Goal: Find specific fact: Find specific fact

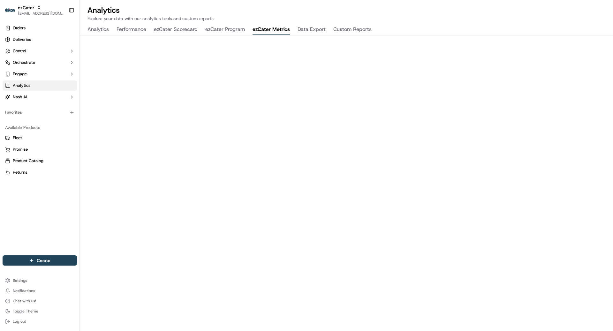
click at [268, 26] on button "ezCater Metrics" at bounding box center [270, 29] width 37 height 11
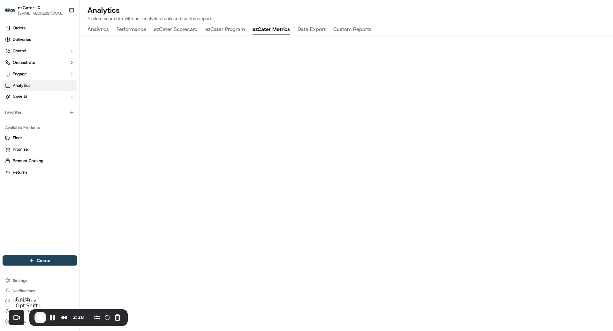
click at [38, 319] on span "End Recording" at bounding box center [40, 318] width 8 height 8
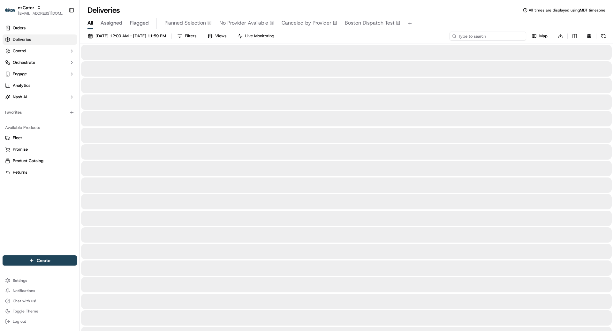
click at [492, 33] on input at bounding box center [487, 36] width 77 height 9
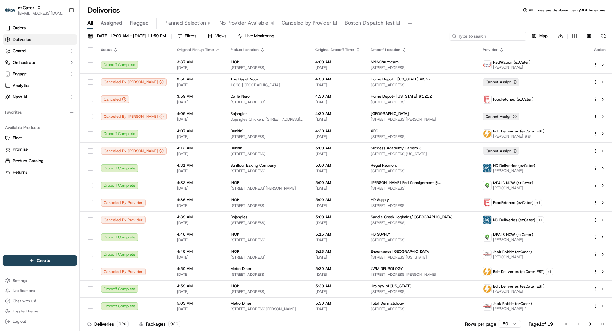
paste input "ZJW8C0"
type input "ZJW8C0"
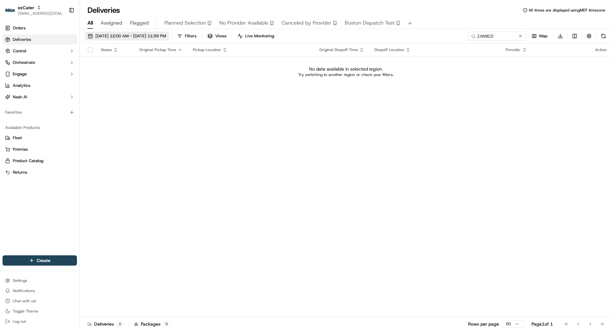
click at [166, 36] on span "09/15/2025 12:00 AM - 09/15/2025 11:59 PM" at bounding box center [130, 36] width 71 height 6
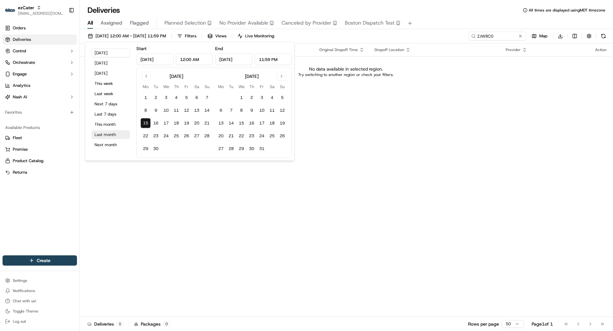
click at [110, 135] on button "Last month" at bounding box center [111, 134] width 38 height 9
type input "Aug 1, 2025"
type input "Aug 31, 2025"
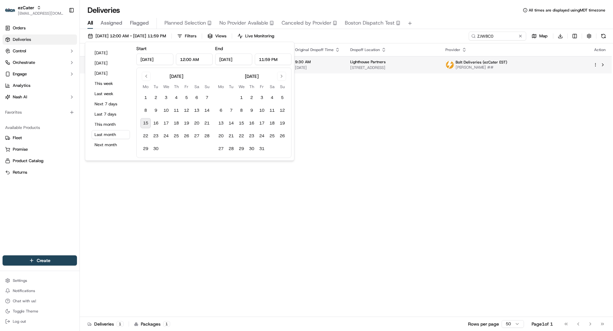
click at [370, 61] on td "Lighthouse Partners 3801 PGA Blvd 604 604, Palm Beach Gardens, FL 33410, USA" at bounding box center [392, 64] width 95 height 17
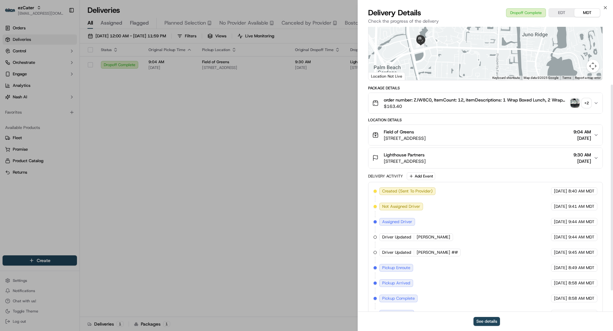
scroll to position [80, 0]
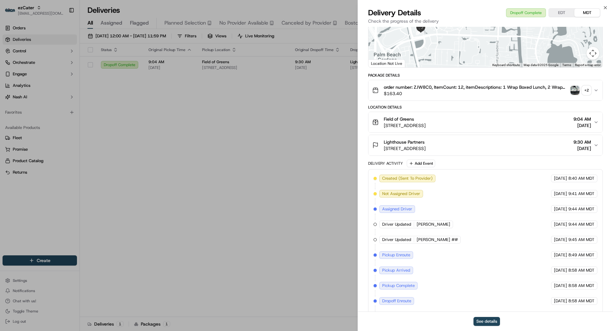
click at [426, 125] on span "11940 U.S. Rte 1, North Palm Beach, FL 33408, USA" at bounding box center [405, 125] width 42 height 6
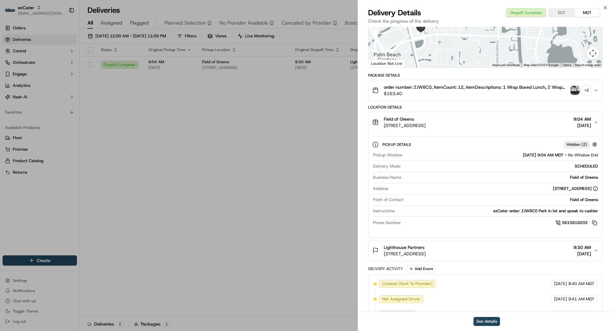
click at [426, 125] on span "11940 U.S. Rte 1, North Palm Beach, FL 33408, USA" at bounding box center [405, 125] width 42 height 6
copy span "33408"
click at [491, 319] on button "See details" at bounding box center [486, 321] width 26 height 9
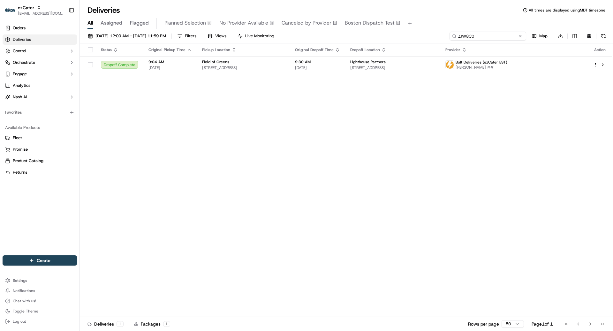
drag, startPoint x: 497, startPoint y: 35, endPoint x: 443, endPoint y: 21, distance: 55.8
click at [443, 21] on div "Deliveries All times are displayed using MDT timezone All Assigned Flagged Plan…" at bounding box center [346, 165] width 533 height 331
paste input "P5G6M9"
type input "P5G6M9"
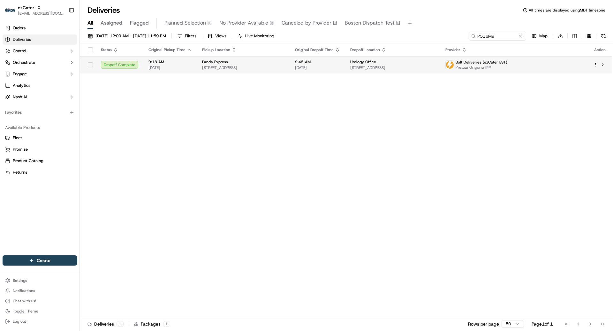
click at [421, 67] on span "3347 S State Rd 7 Ste 101, Wellington, FL 33449, USA" at bounding box center [392, 67] width 85 height 5
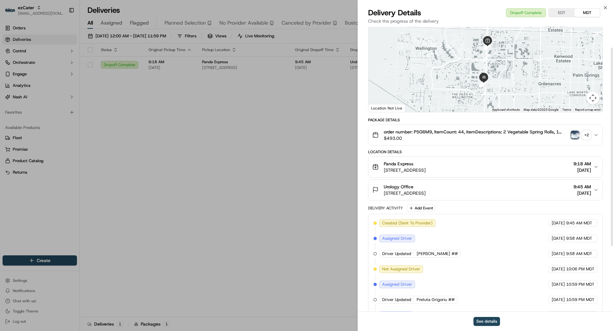
scroll to position [16, 0]
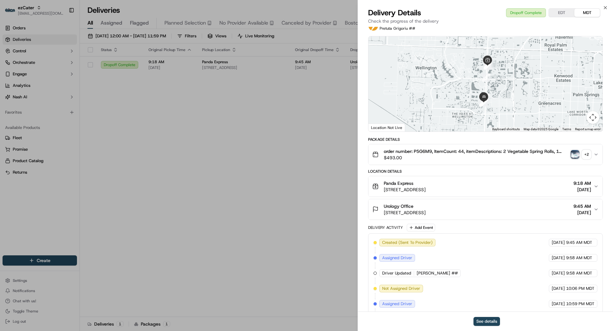
click at [426, 190] on span "1000 FL-7, Wellington, FL 33414, USA" at bounding box center [405, 189] width 42 height 6
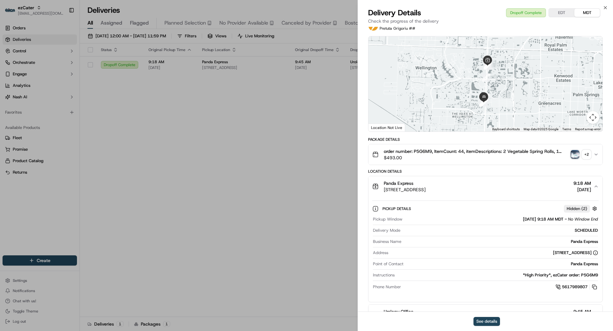
copy span "33414"
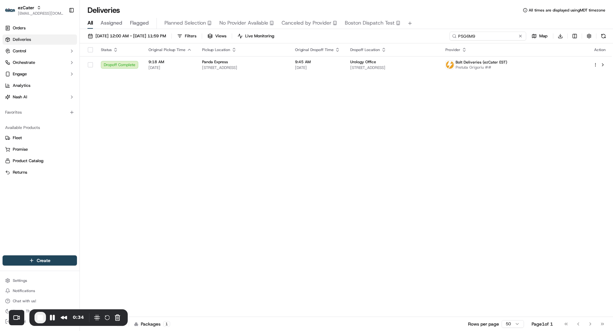
click at [491, 35] on input "P5G6M9" at bounding box center [487, 36] width 77 height 9
paste input "57R862"
type input "57R862"
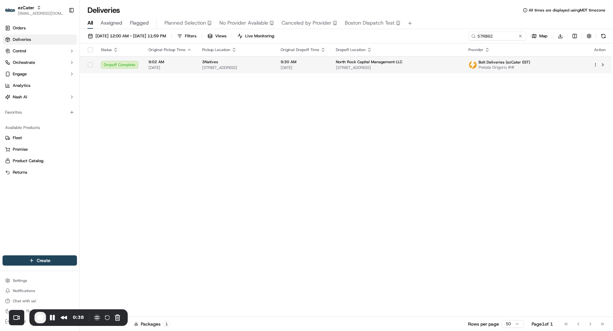
click at [375, 67] on span "3801 PGA Blvd #902, Palm Beach Gardens, FL 33410, USA" at bounding box center [397, 67] width 122 height 5
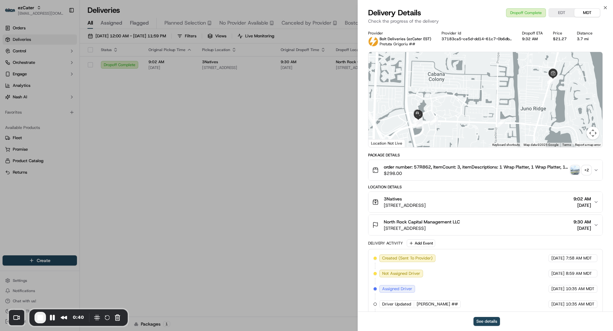
click at [426, 202] on span "12218 US-1, North Palm Beach, FL 33408, USA" at bounding box center [405, 205] width 42 height 6
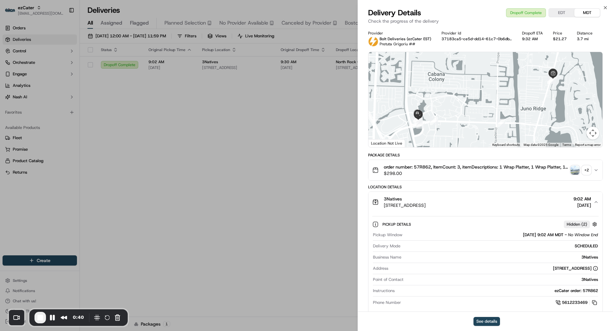
click at [426, 202] on span "12218 US-1, North Palm Beach, FL 33408, USA" at bounding box center [405, 205] width 42 height 6
copy span "33408"
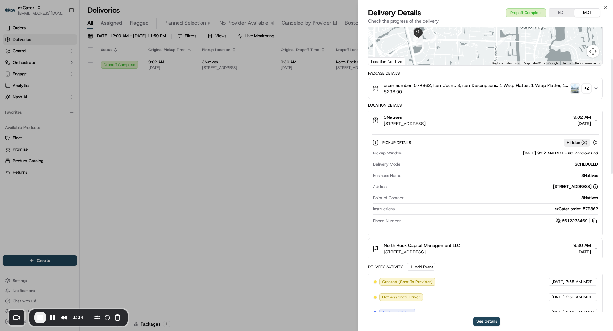
scroll to position [81, 0]
click at [105, 320] on button "Restart Recording" at bounding box center [107, 318] width 8 height 8
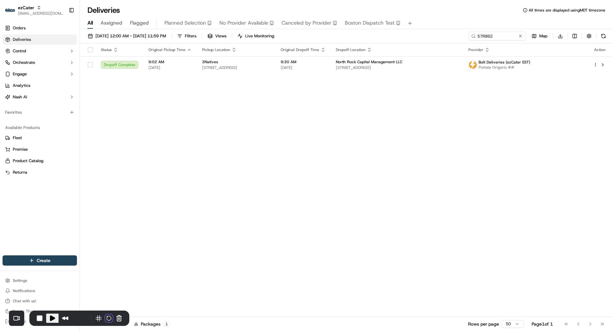
click at [497, 39] on input "57R862" at bounding box center [487, 36] width 77 height 9
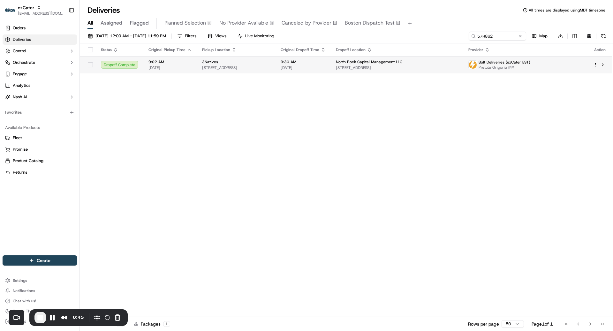
click at [444, 66] on span "3801 PGA Blvd #902, Palm Beach Gardens, FL 33410, USA" at bounding box center [397, 67] width 122 height 5
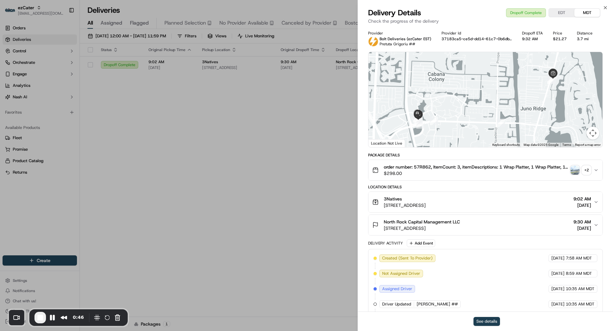
click at [475, 319] on button "See details" at bounding box center [486, 321] width 26 height 9
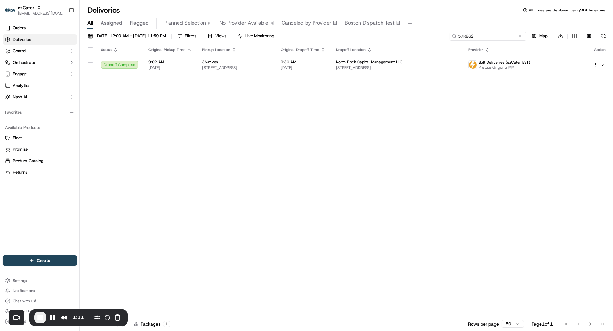
drag, startPoint x: 499, startPoint y: 35, endPoint x: 407, endPoint y: 34, distance: 91.6
click at [407, 34] on div "08/01/2025 12:00 AM - 08/31/2025 11:59 PM Filters Views Live Monitoring 57R862 …" at bounding box center [346, 38] width 533 height 12
paste input "ZJW8C0"
type input "ZJW8C0"
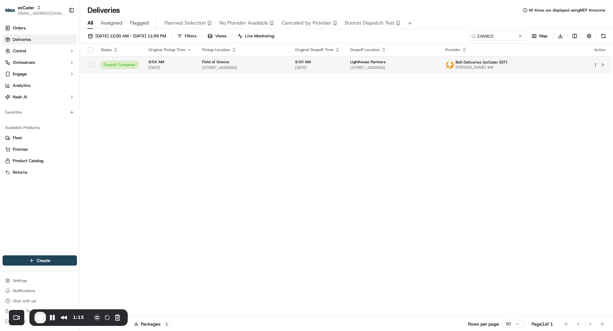
click at [388, 66] on span "3801 PGA Blvd 604 604, Palm Beach Gardens, FL 33410, USA" at bounding box center [392, 67] width 85 height 5
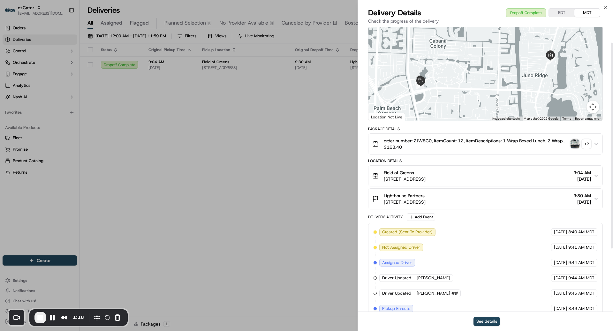
scroll to position [22, 0]
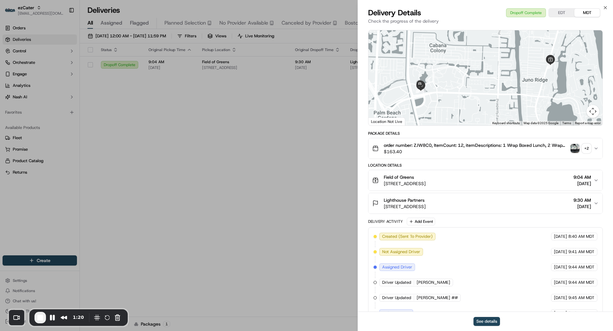
click at [426, 183] on span "11940 U.S. Rte 1, North Palm Beach, FL 33408, USA" at bounding box center [405, 183] width 42 height 6
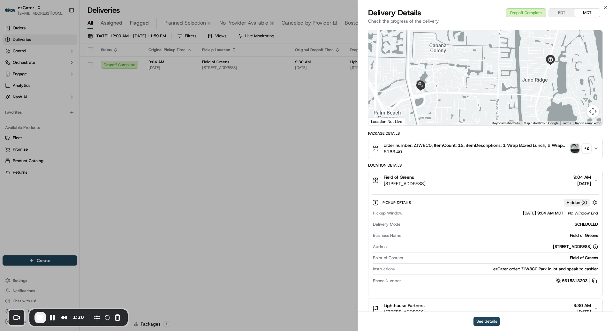
click at [426, 183] on span "11940 U.S. Rte 1, North Palm Beach, FL 33408, USA" at bounding box center [405, 183] width 42 height 6
copy span "33408"
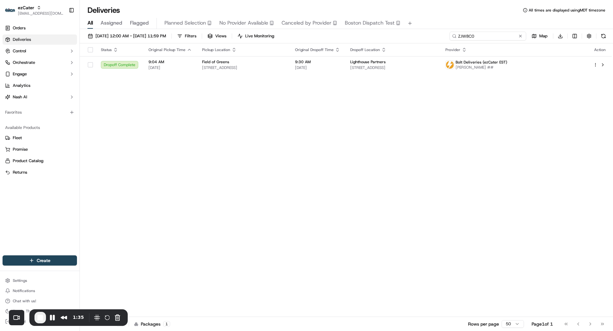
drag, startPoint x: 500, startPoint y: 37, endPoint x: 434, endPoint y: 28, distance: 66.4
click at [434, 28] on div "Deliveries All times are displayed using MDT timezone All Assigned Flagged Plan…" at bounding box center [346, 165] width 533 height 331
paste input "X1MVG"
type input "ZX1MVG"
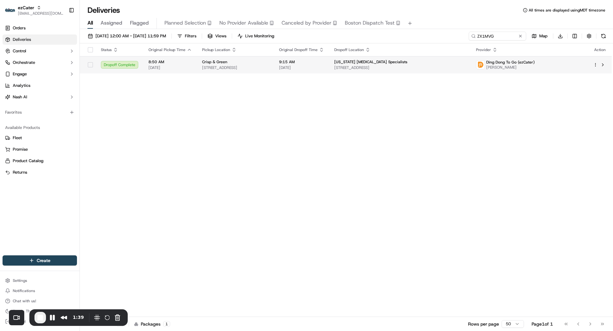
click at [387, 65] on span "901 S Tamiami Trl STE A2, Venice, FL 34285, USA" at bounding box center [400, 67] width 132 height 5
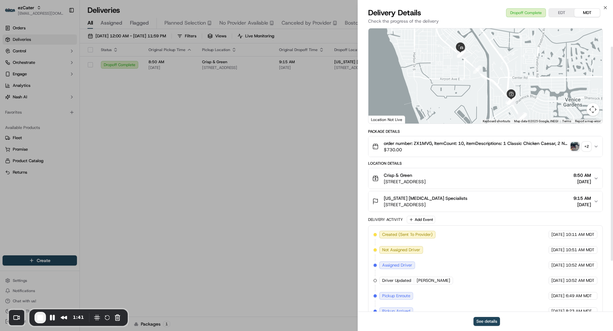
scroll to position [33, 0]
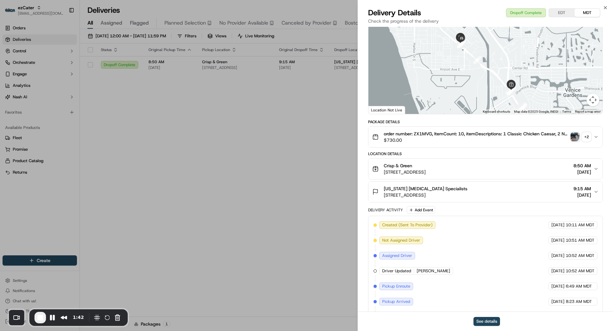
click at [426, 171] on span "1695 U.S. 41 Bypass S #10, Venice, FL 34293, USA" at bounding box center [405, 172] width 42 height 6
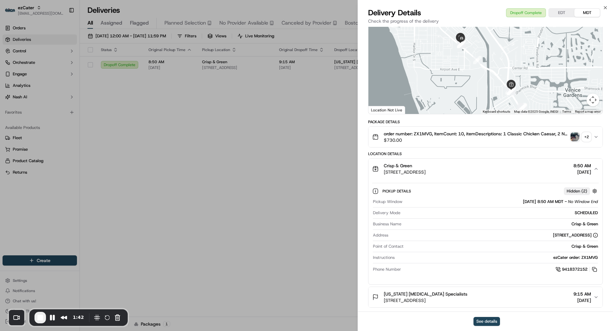
click at [426, 171] on span "1695 U.S. 41 Bypass S #10, Venice, FL 34293, USA" at bounding box center [405, 172] width 42 height 6
copy span "34293"
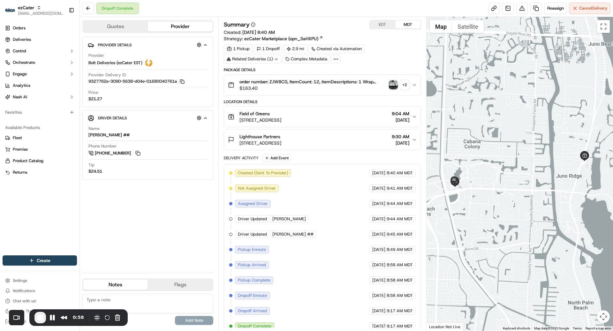
click at [277, 83] on span "order number: ZJW8C0, ItemCount: 12, itemDescriptions: 1 Wrap Boxed Lunch, 2 Wr…" at bounding box center [312, 82] width 147 height 6
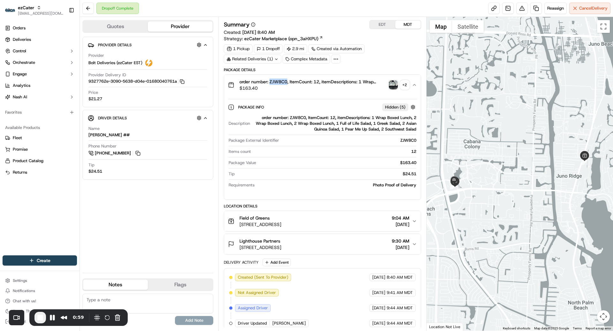
copy span "ZJW8C0"
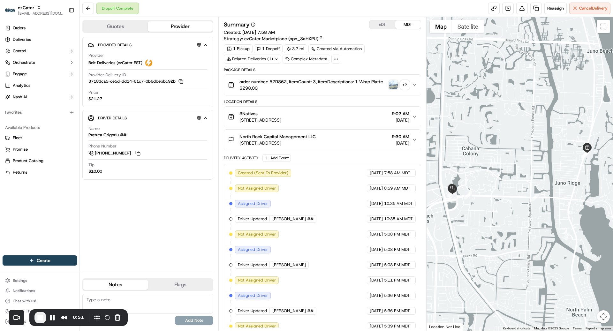
click at [281, 120] on span "[STREET_ADDRESS]" at bounding box center [260, 120] width 42 height 6
click at [281, 120] on span "12218 US-1, North Palm Beach, FL 33408, USA" at bounding box center [260, 120] width 42 height 6
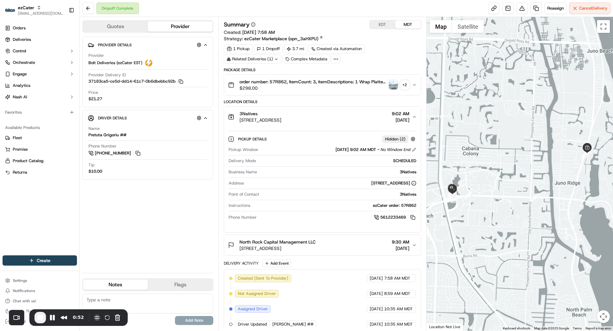
copy span "33408"
